Goal: Task Accomplishment & Management: Use online tool/utility

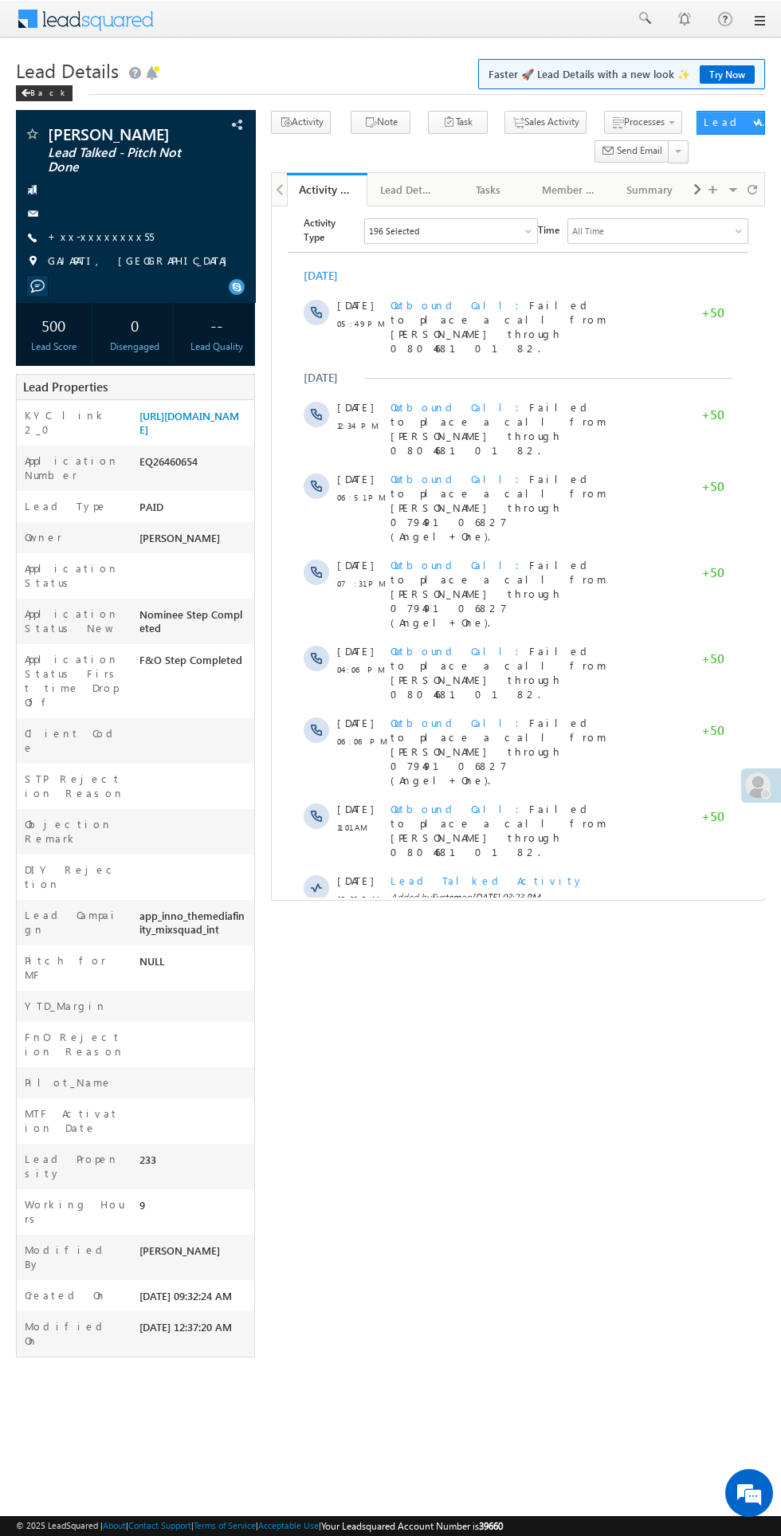
click at [756, 791] on span at bounding box center [758, 786] width 26 height 26
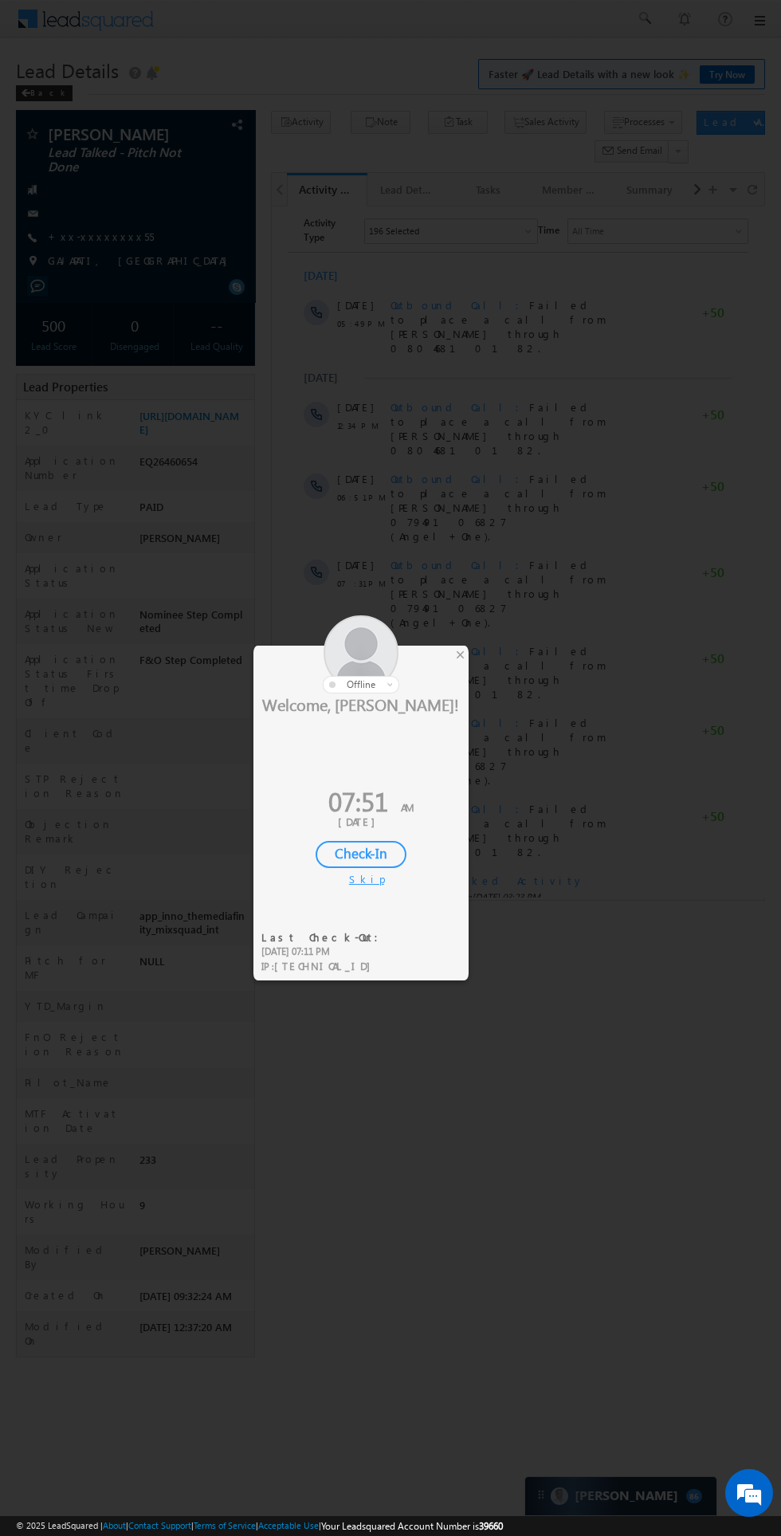
click at [368, 862] on div "Check-In" at bounding box center [361, 854] width 91 height 27
